Goal: Task Accomplishment & Management: Complete application form

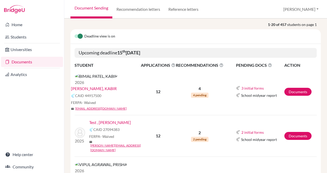
scroll to position [44, 0]
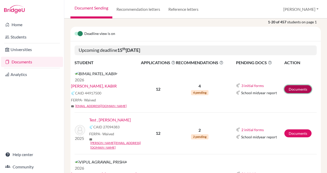
click at [301, 85] on link "Documents" at bounding box center [298, 89] width 27 height 8
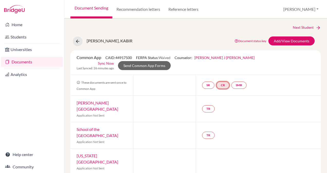
click at [223, 82] on link "CR" at bounding box center [223, 85] width 13 height 7
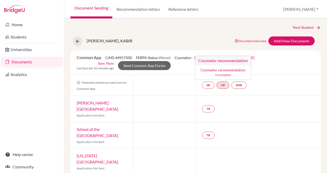
click at [221, 69] on link "Counselor recommendation" at bounding box center [223, 70] width 45 height 4
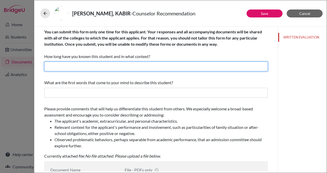
click at [112, 68] on input "text" at bounding box center [156, 67] width 224 height 10
click at [124, 67] on input "4 years as the IB MYP Coordinator and" at bounding box center [156, 67] width 224 height 10
type input "4 years as the IB MYP Coordinator"
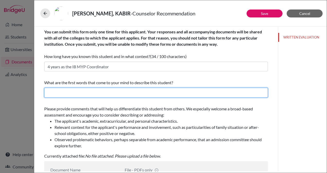
click at [113, 93] on input "text" at bounding box center [156, 93] width 224 height 10
paste input "young leader, a design artist, and all-round human being"
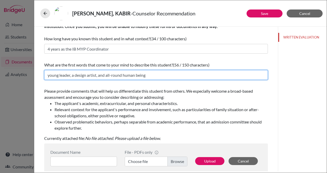
type input "young leader, a design artist, and all-round human being"
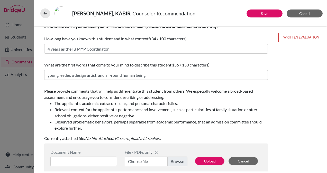
click at [99, 109] on li "Relevant context for the applicant's performance and involvement, such as parti…" at bounding box center [162, 113] width 214 height 12
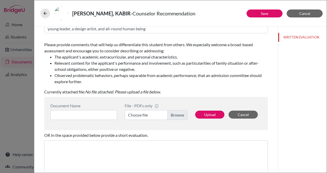
scroll to position [67, 0]
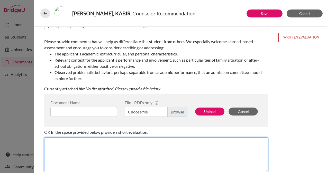
click at [73, 146] on textarea at bounding box center [156, 155] width 224 height 34
paste textarea "Lo ip do sitametc ad elits doei tempor in utlabor et Dolor Magna Aliqu’e admini…"
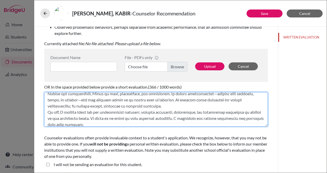
scroll to position [96, 0]
type textarea "Lo ip do sitametc ad elits doei tempor in utlabor et Dolor Magna Aliqu’e admini…"
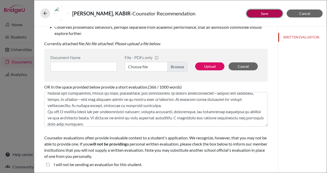
click at [267, 13] on link "Save" at bounding box center [264, 13] width 7 height 4
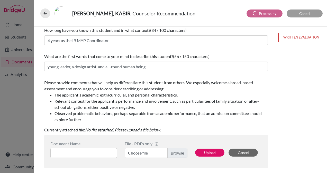
scroll to position [0, 0]
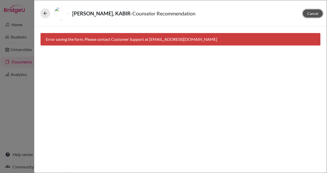
click at [314, 12] on span "Cancel" at bounding box center [312, 13] width 11 height 4
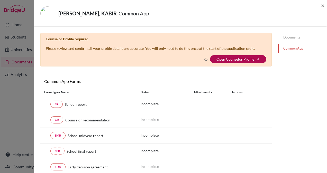
click at [240, 60] on link "Open Counselor Profile" at bounding box center [236, 59] width 38 height 4
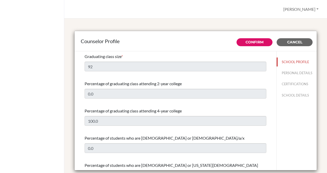
select select "0"
select select "349823"
click at [257, 43] on link "Confirm" at bounding box center [255, 42] width 18 height 5
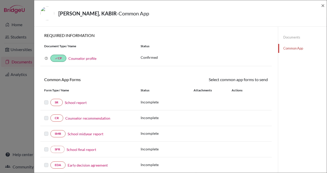
click at [86, 61] on div "Counselor profile" at bounding box center [81, 58] width 30 height 6
click at [84, 60] on link "Counselor profile" at bounding box center [82, 58] width 28 height 4
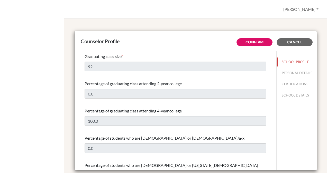
select select "0"
select select "349823"
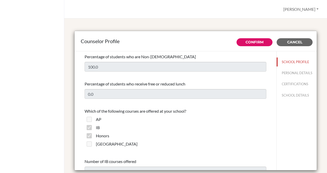
scroll to position [300, 0]
click at [286, 99] on button "SCHOOL DETAILS" at bounding box center [297, 95] width 40 height 9
type input "671067"
type input "[DOMAIN_NAME]"
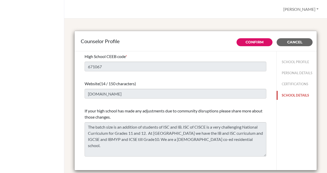
scroll to position [0, 0]
click at [256, 42] on link "Confirm" at bounding box center [255, 42] width 18 height 5
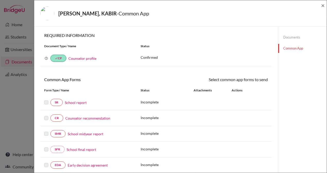
click at [286, 35] on link "Documents" at bounding box center [302, 37] width 49 height 9
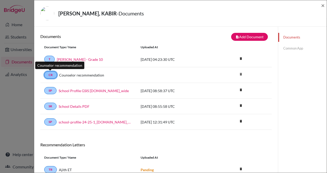
click at [51, 74] on link "CR" at bounding box center [50, 75] width 13 height 7
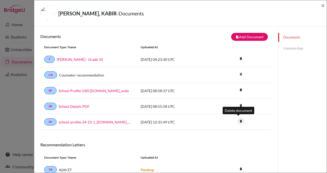
click at [240, 119] on icon "delete" at bounding box center [241, 122] width 8 height 8
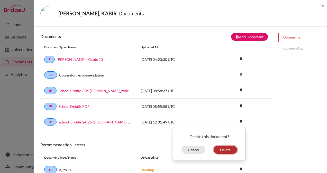
click at [223, 147] on button "Delete" at bounding box center [225, 150] width 23 height 8
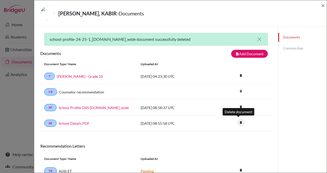
click at [237, 121] on icon "delete" at bounding box center [241, 123] width 8 height 8
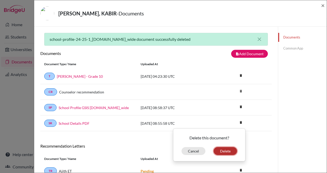
click at [219, 149] on button "Delete" at bounding box center [225, 151] width 23 height 8
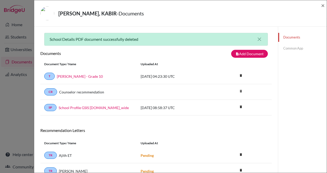
click at [291, 37] on link "Documents" at bounding box center [302, 37] width 49 height 9
click at [286, 49] on link "Common App" at bounding box center [302, 48] width 49 height 9
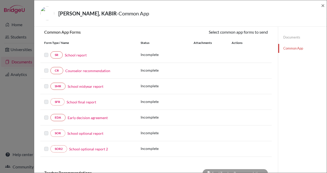
scroll to position [49, 0]
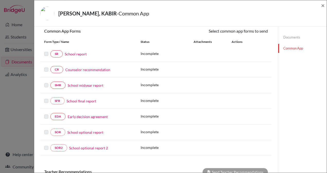
click at [98, 70] on link "Counselor recommendation" at bounding box center [87, 69] width 45 height 5
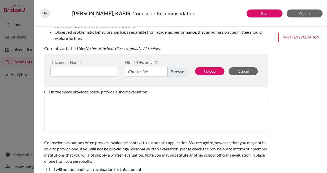
scroll to position [111, 0]
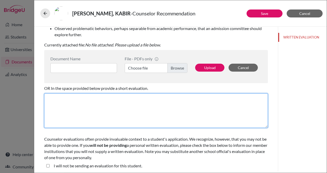
click at [110, 107] on textarea at bounding box center [156, 111] width 224 height 34
paste textarea "Lo ip do sitametc ad elits doei tempor in utlabor et Dolor Magna Aliqu’e admini…"
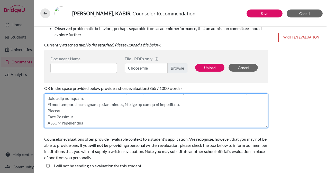
scroll to position [134, 0]
click at [63, 119] on textarea at bounding box center [156, 111] width 224 height 34
click at [63, 122] on textarea at bounding box center [156, 111] width 224 height 34
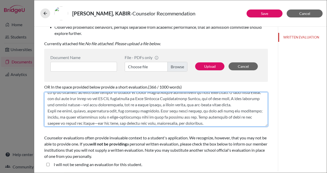
scroll to position [0, 0]
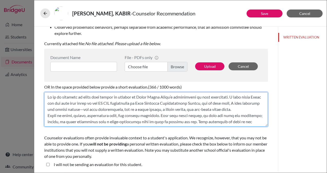
type textarea "Lo ip do sitametc ad elits doei tempor in utlabor et Dolor Magna Aliqu’e admini…"
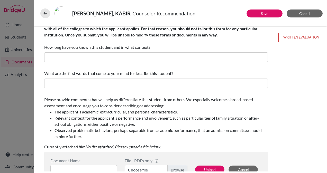
scroll to position [9, 0]
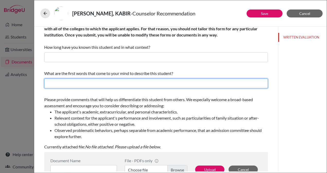
click at [80, 81] on input "text" at bounding box center [156, 84] width 224 height 10
type input "young leader, a design artist, and all-round human being"
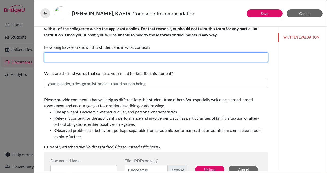
type input "4 years as the IB MYP Coordinator"
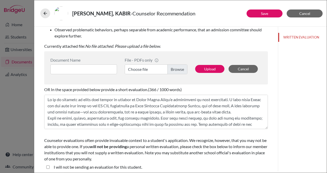
scroll to position [113, 0]
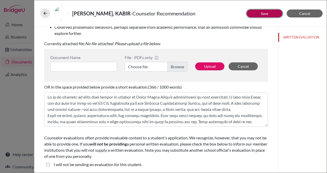
click at [270, 11] on button "Save" at bounding box center [265, 14] width 36 height 8
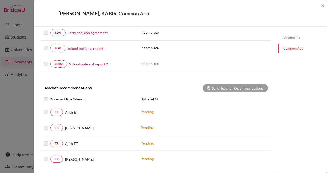
scroll to position [168, 0]
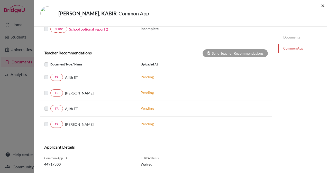
click at [324, 3] on span "×" at bounding box center [323, 5] width 4 height 7
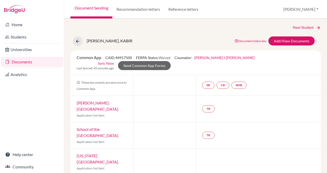
click at [210, 58] on link "[PERSON_NAME] J [PERSON_NAME]" at bounding box center [225, 58] width 60 height 4
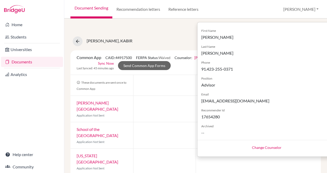
click at [252, 146] on link "Change Counselor" at bounding box center [267, 148] width 30 height 4
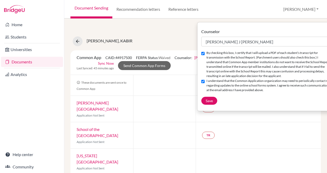
click at [256, 36] on div "Counselor Select counselor [PERSON_NAME] J [PERSON_NAME] [PERSON_NAME] [PERSON_…" at bounding box center [266, 38] width 131 height 18
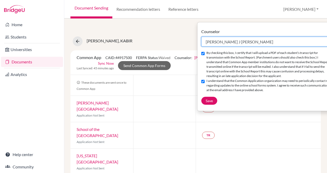
click at [256, 39] on select "Select counselor [PERSON_NAME] J [PERSON_NAME] [PERSON_NAME] [PERSON_NAME] [PER…" at bounding box center [266, 42] width 131 height 10
select select "367582"
click at [201, 37] on select "Select counselor [PERSON_NAME] J [PERSON_NAME] [PERSON_NAME] [PERSON_NAME] [PER…" at bounding box center [266, 42] width 131 height 10
checkbox input "false"
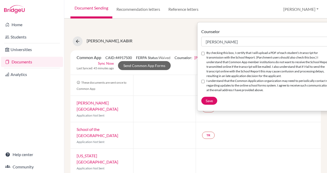
click at [202, 54] on input "By checking this box, I certify that I will upload a PDF of each student’s tran…" at bounding box center [202, 53] width 3 height 3
checkbox input "true"
click at [202, 83] on input "I understand that the Common Application organization may need to periodically …" at bounding box center [202, 81] width 3 height 3
checkbox input "true"
click at [209, 103] on span "Save" at bounding box center [209, 101] width 7 height 4
